Goal: Check status

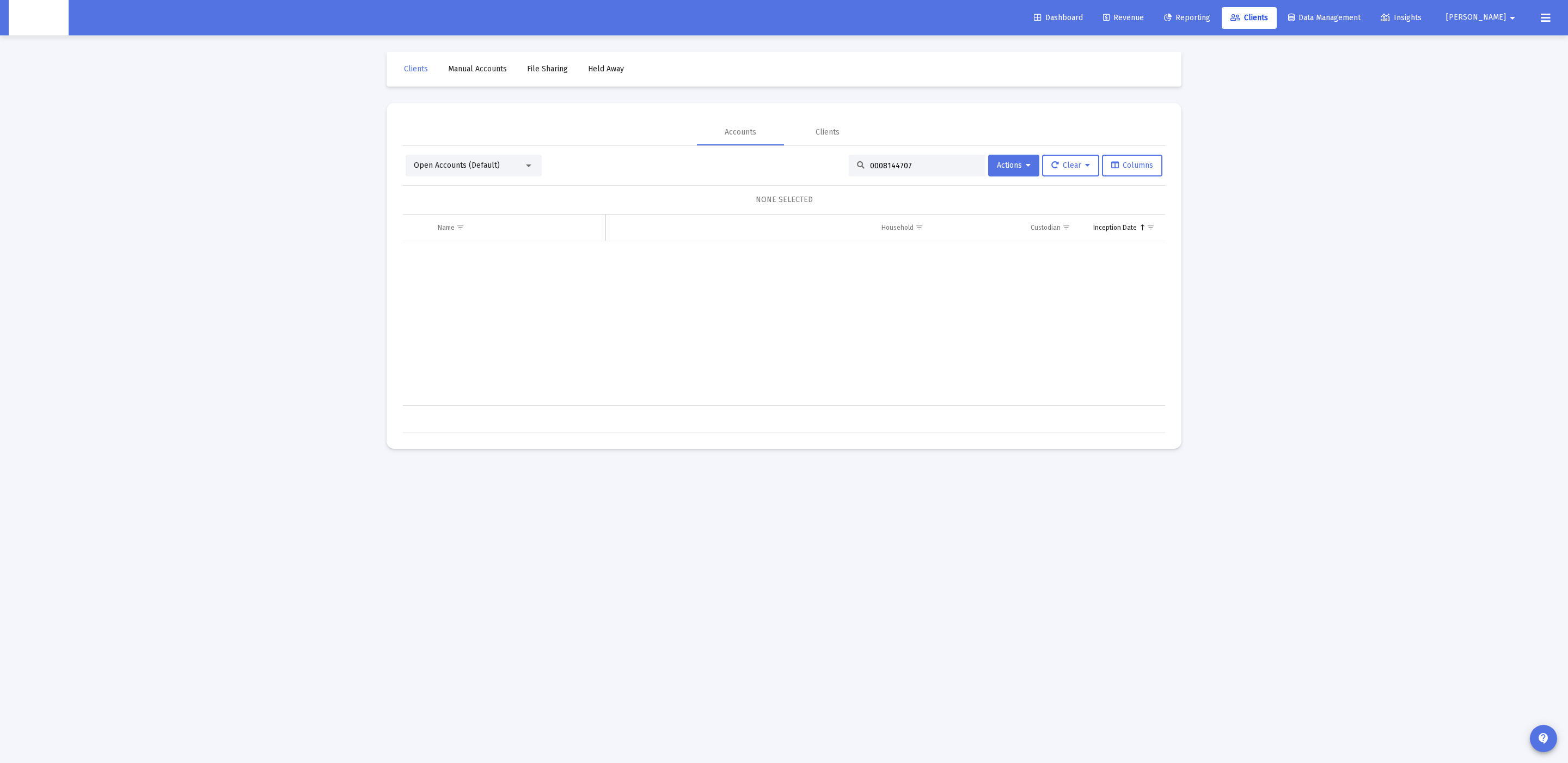
scroll to position [0, 962]
click at [926, 163] on input "0008144707" at bounding box center [923, 166] width 107 height 9
click at [915, 158] on div "0008144707" at bounding box center [917, 166] width 136 height 22
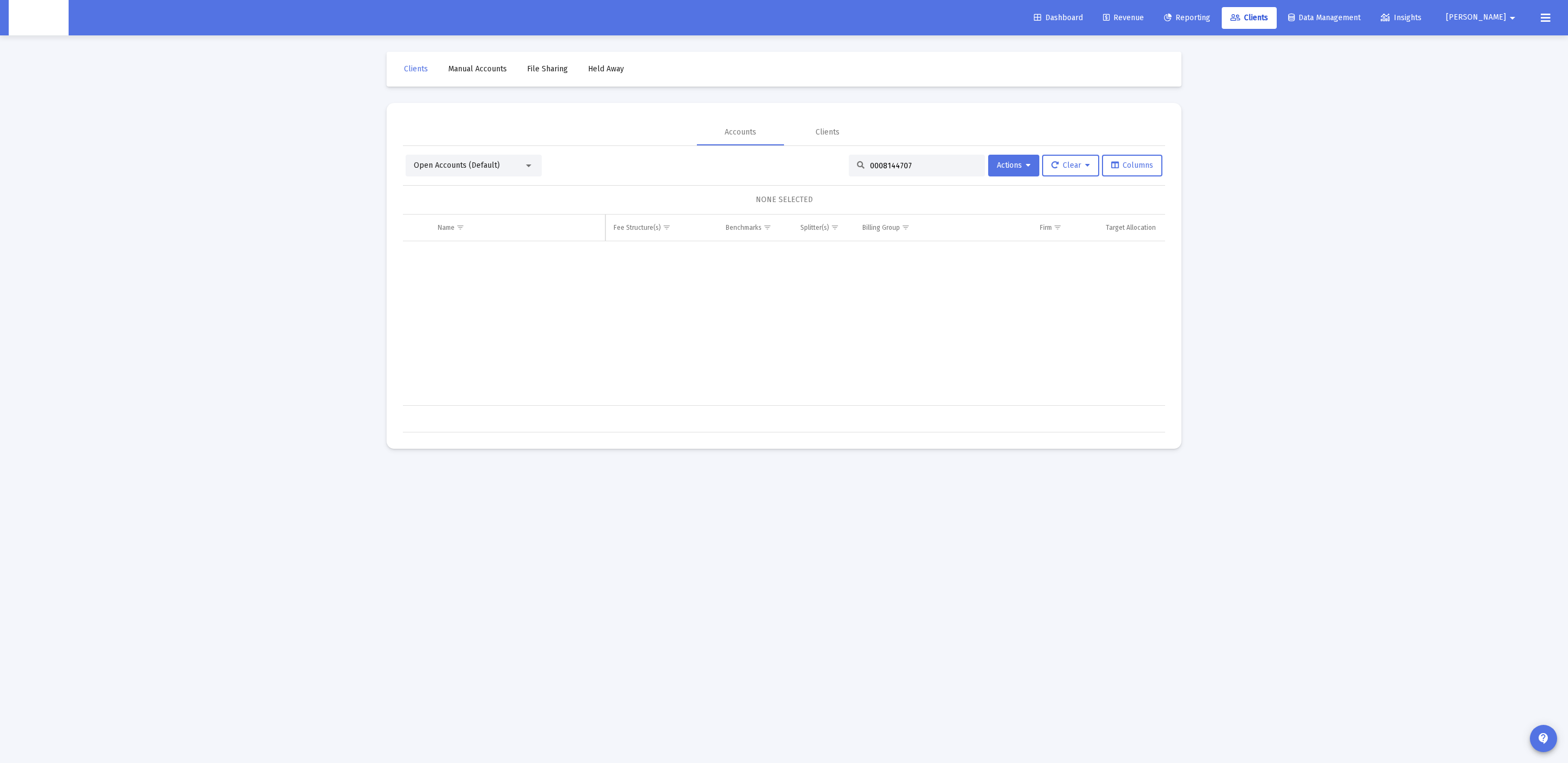
click at [915, 158] on div "0008144707" at bounding box center [917, 166] width 136 height 22
click at [911, 163] on input "0008144707" at bounding box center [923, 166] width 107 height 9
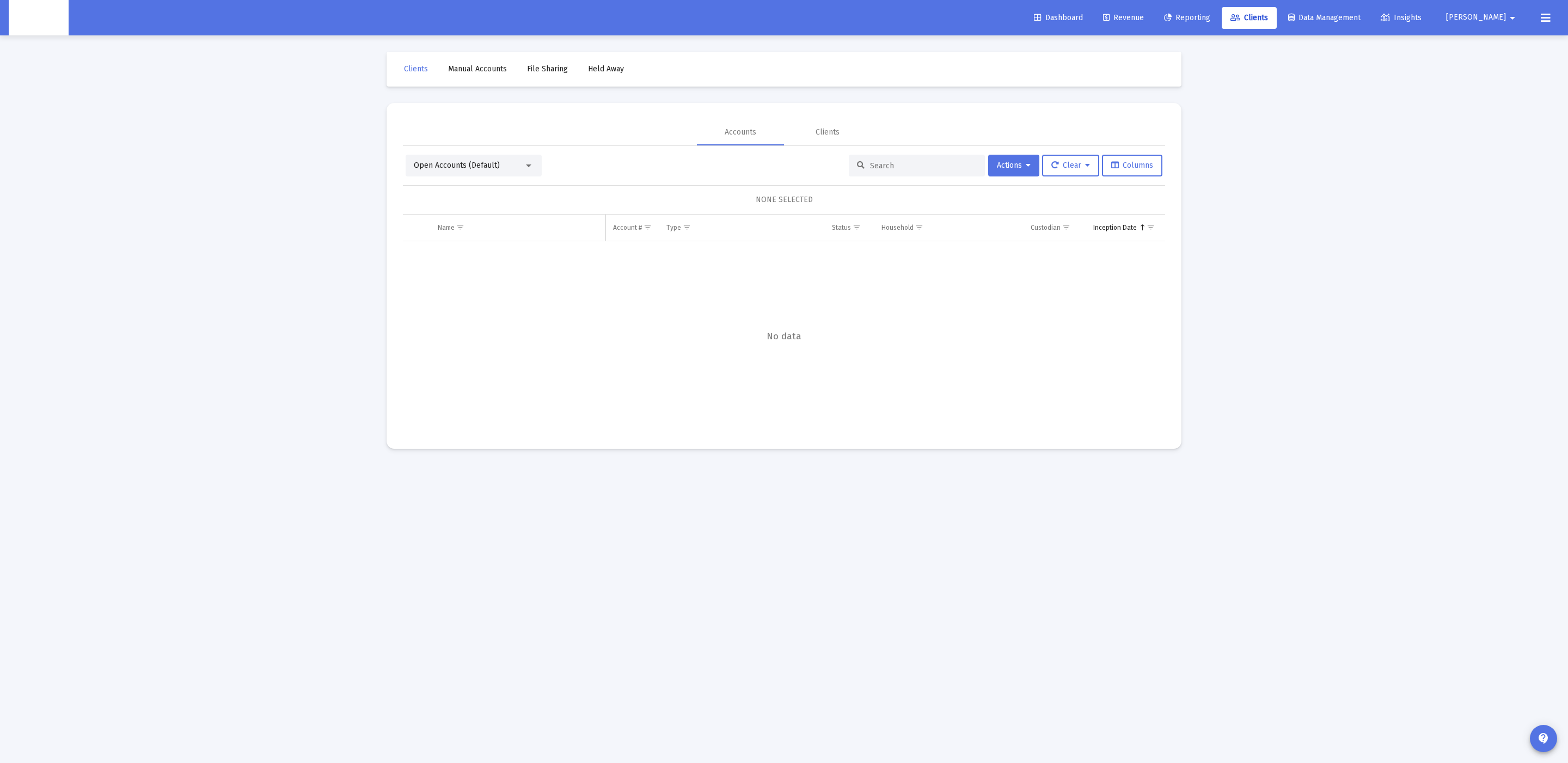
click at [866, 160] on div at bounding box center [917, 166] width 136 height 22
drag, startPoint x: 869, startPoint y: 163, endPoint x: 878, endPoint y: 172, distance: 12.7
click at [878, 172] on div at bounding box center [917, 166] width 136 height 22
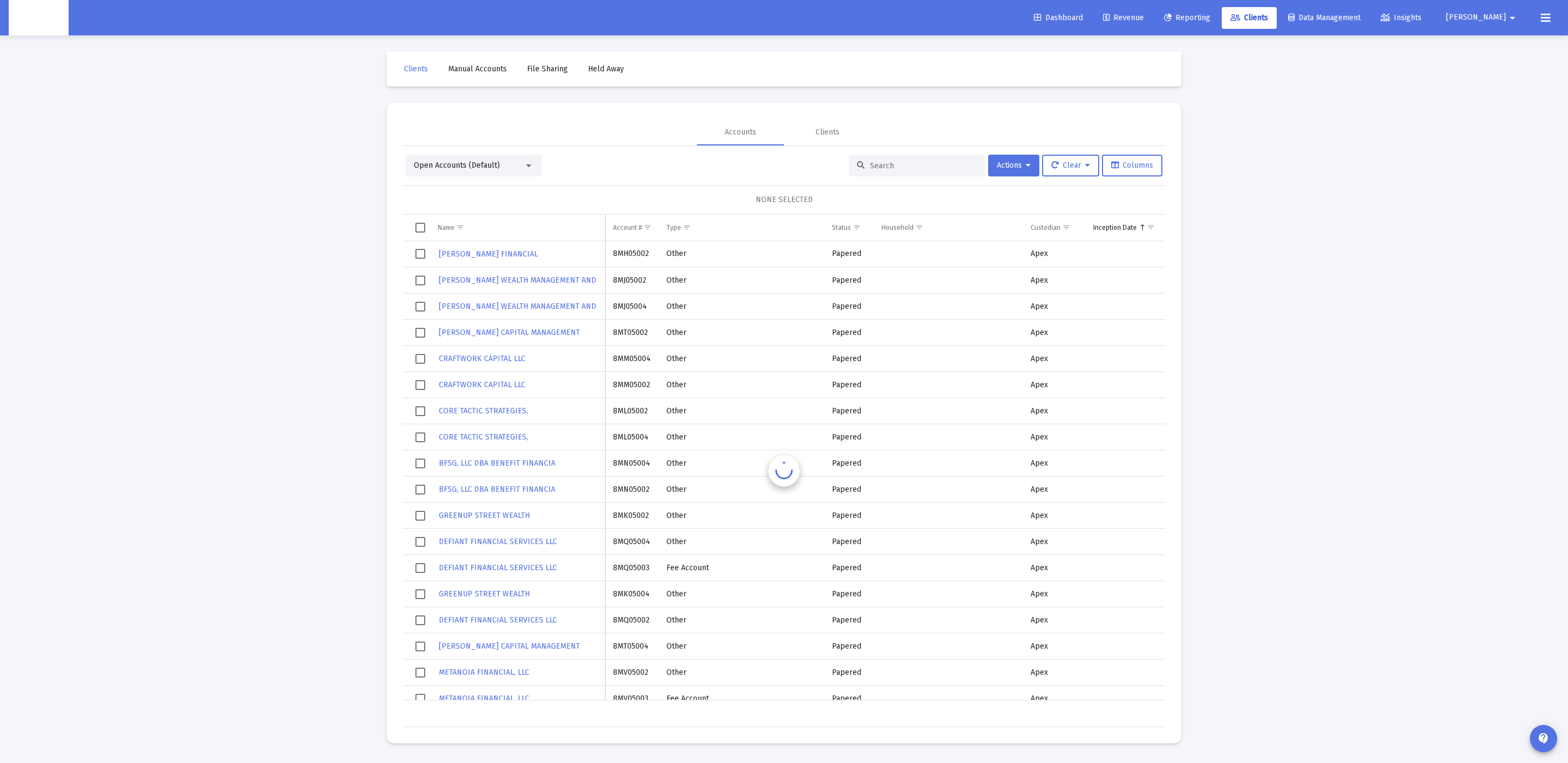
click at [879, 163] on input at bounding box center [923, 166] width 107 height 9
paste input "0008144707"
type input "0008144707"
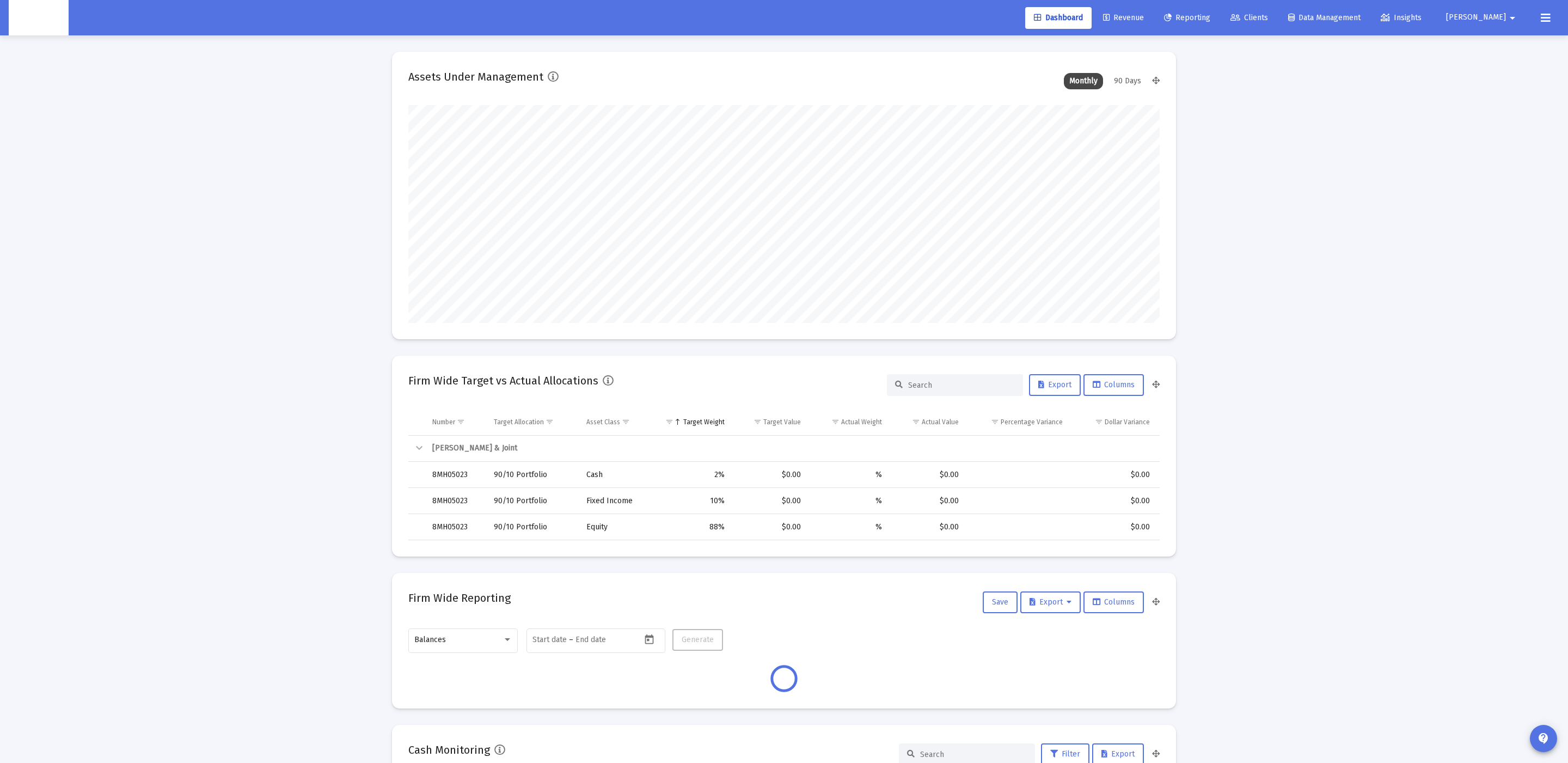
scroll to position [217, 405]
type input "2025-09-22"
